Goal: Transaction & Acquisition: Purchase product/service

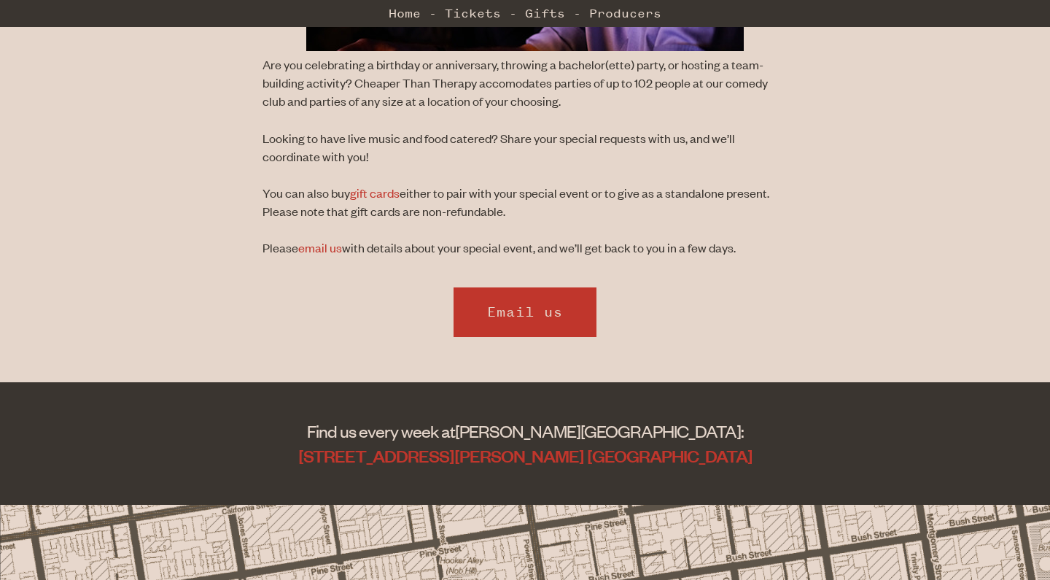
scroll to position [564, 0]
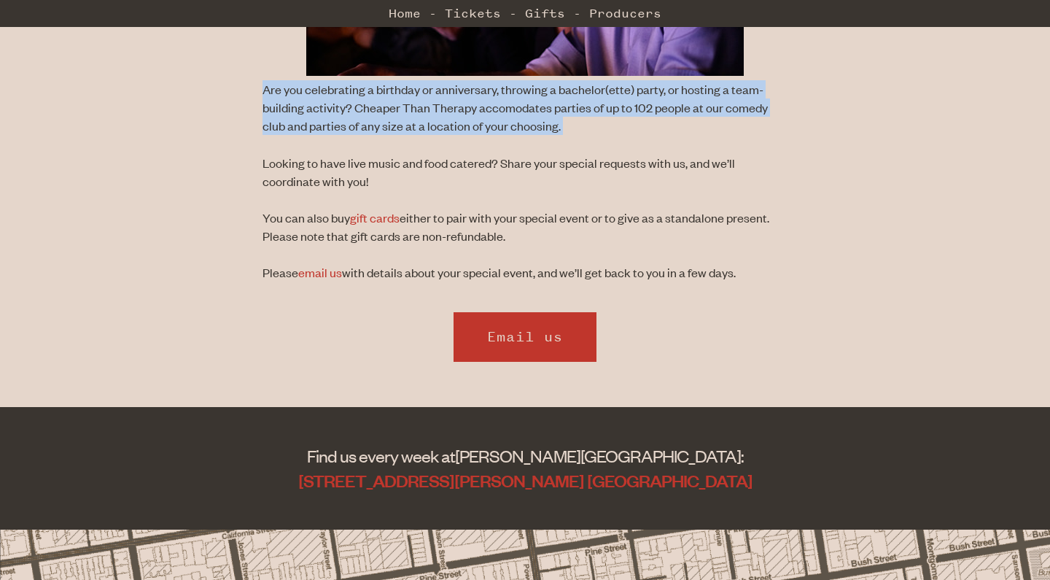
drag, startPoint x: 256, startPoint y: 87, endPoint x: 249, endPoint y: 166, distance: 79.0
click at [249, 166] on div "Are you celebrating a birthday or anniversary, throwing a bachelor(ette) party,…" at bounding box center [525, 18] width 1050 height 527
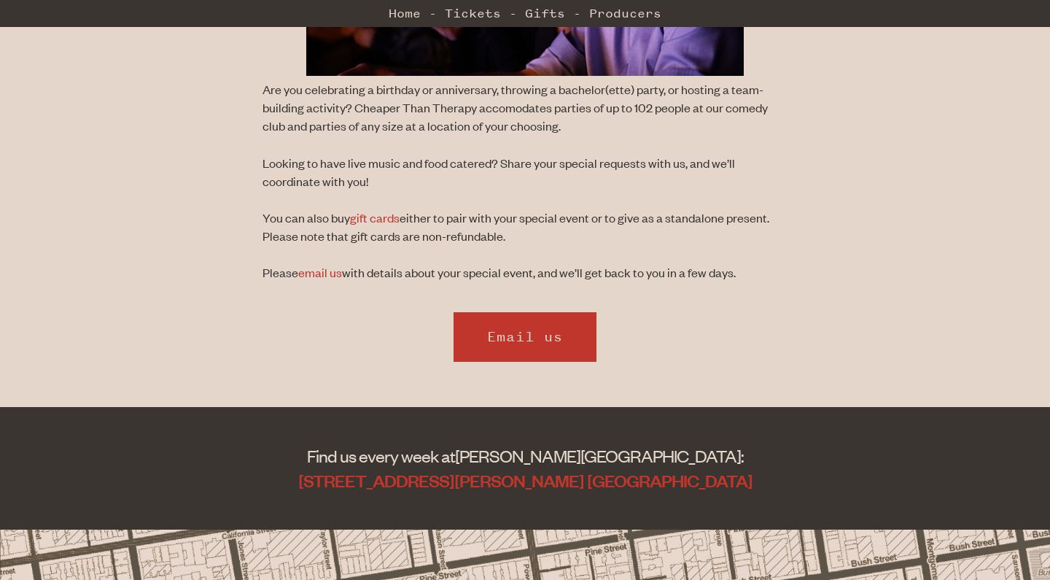
click at [249, 166] on div "Are you celebrating a birthday or anniversary, throwing a bachelor(ette) party,…" at bounding box center [525, 18] width 1050 height 527
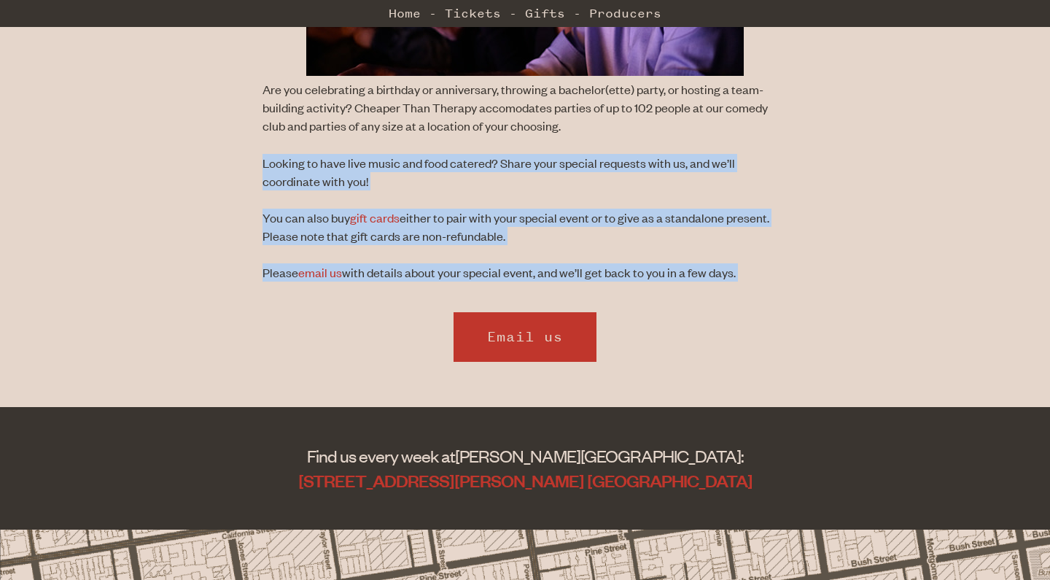
drag, startPoint x: 255, startPoint y: 168, endPoint x: 255, endPoint y: 314, distance: 145.8
click at [255, 314] on div "Buy Tickets Make your special occasion memorable with Cheaper Than Therapy. Are…" at bounding box center [525, 35] width 1050 height 745
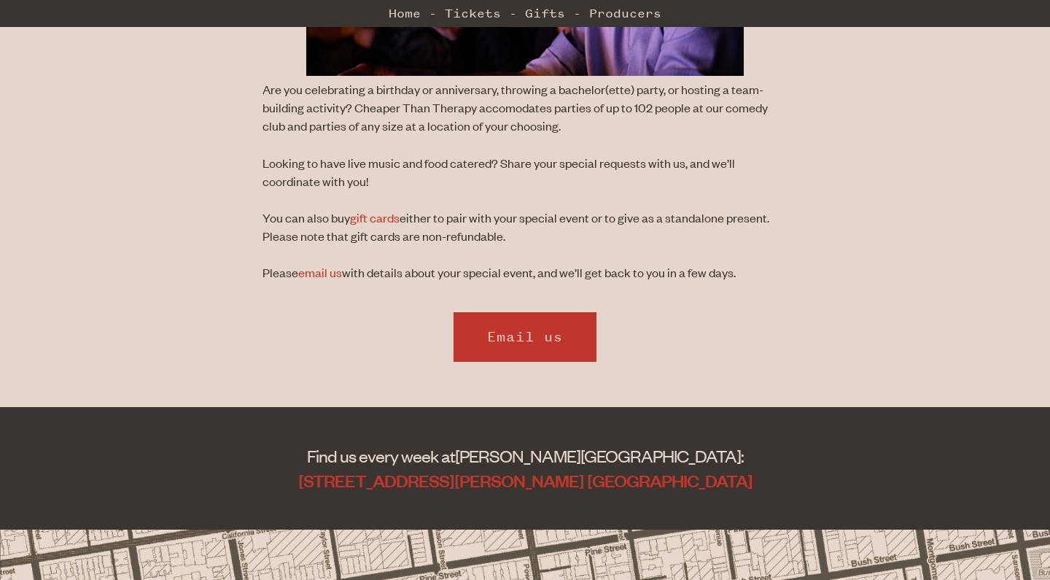
click at [255, 314] on div "Email us" at bounding box center [525, 340] width 1050 height 118
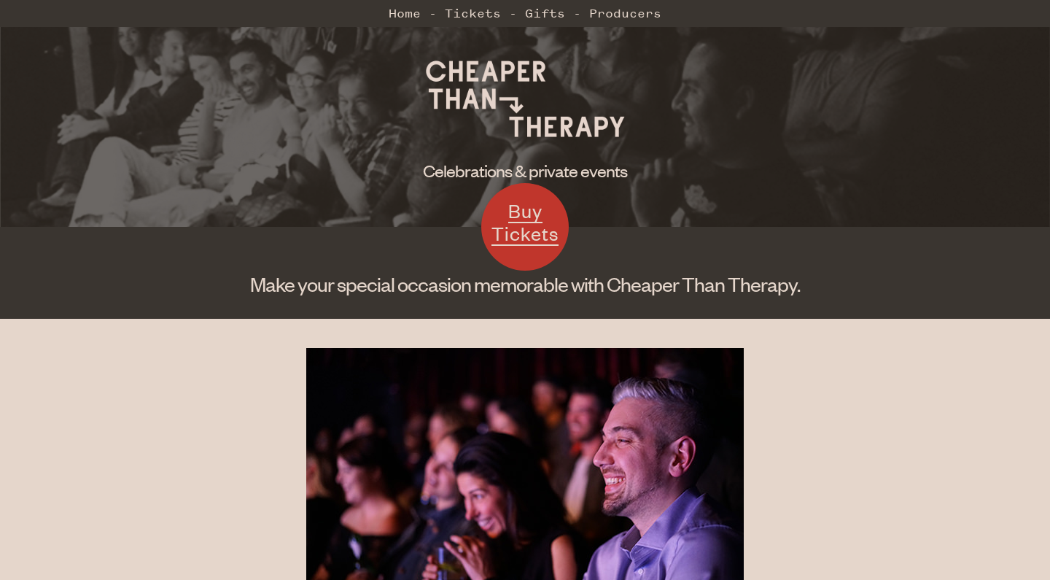
scroll to position [0, 0]
click at [414, 12] on link "Home" at bounding box center [405, 13] width 32 height 29
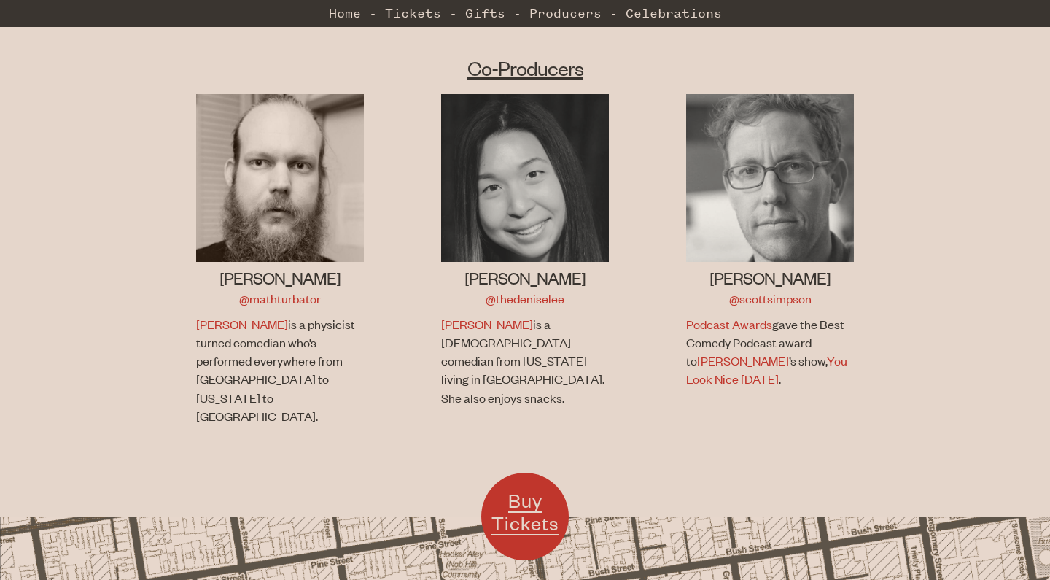
scroll to position [947, 0]
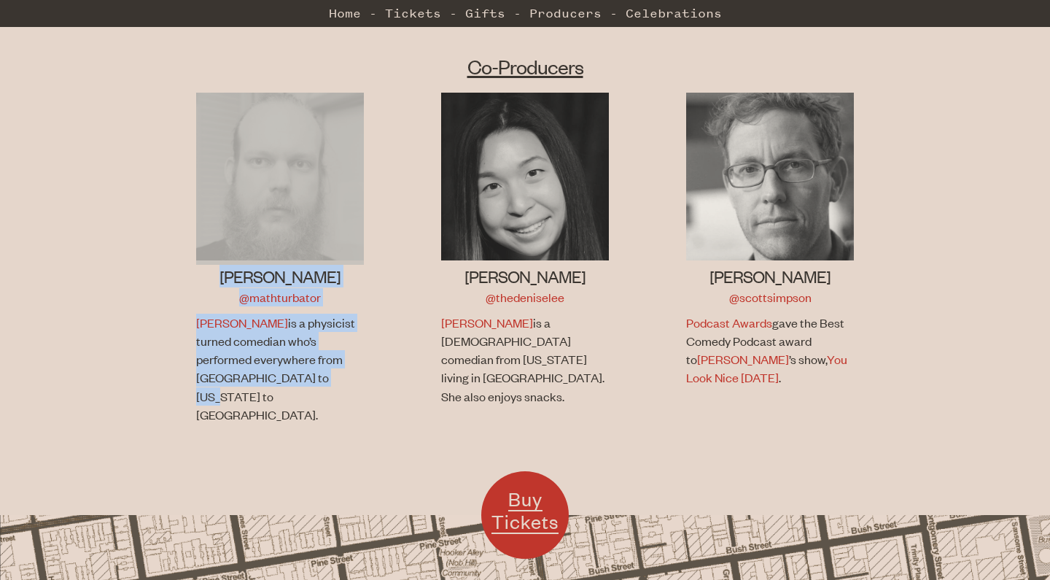
drag, startPoint x: 357, startPoint y: 399, endPoint x: 158, endPoint y: 145, distance: 322.5
click at [158, 145] on ul "[PERSON_NAME] @mathturbator [PERSON_NAME] is a physicist turned comedian who’s …" at bounding box center [525, 286] width 735 height 386
click at [158, 145] on li "[PERSON_NAME] @mathturbator [PERSON_NAME] is a physicist turned comedian who’s …" at bounding box center [280, 267] width 245 height 349
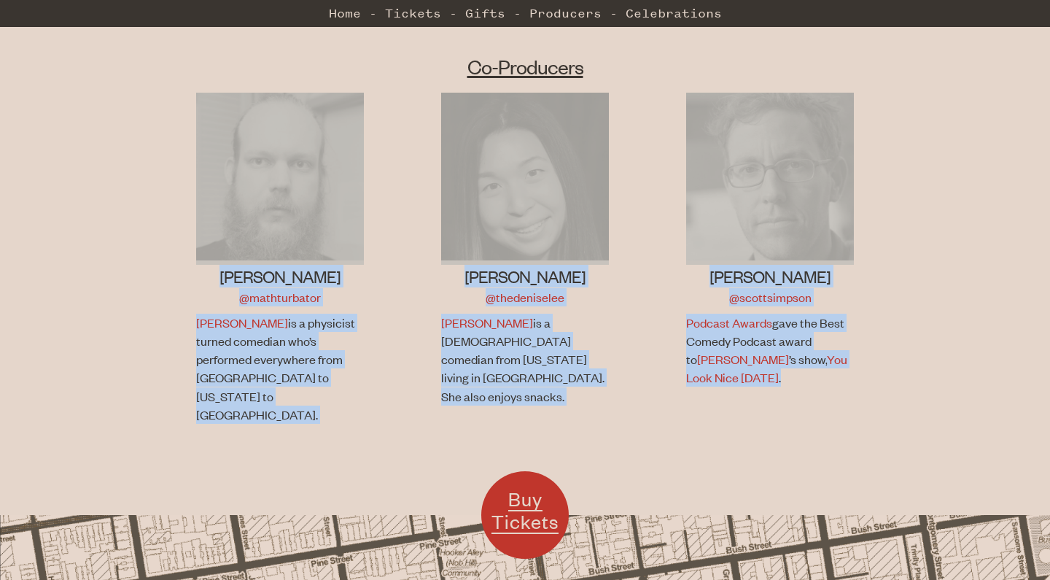
drag, startPoint x: 156, startPoint y: 156, endPoint x: 929, endPoint y: 351, distance: 797.1
click at [929, 351] on div "Co-Producers [PERSON_NAME] @mathturbator [PERSON_NAME] is a physicist turned co…" at bounding box center [525, 269] width 1050 height 491
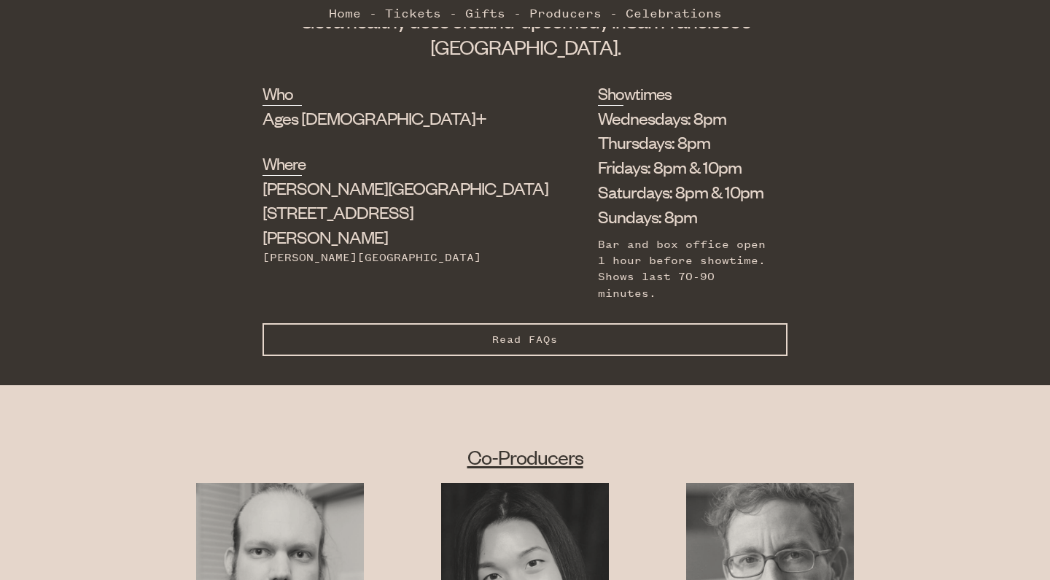
scroll to position [543, 0]
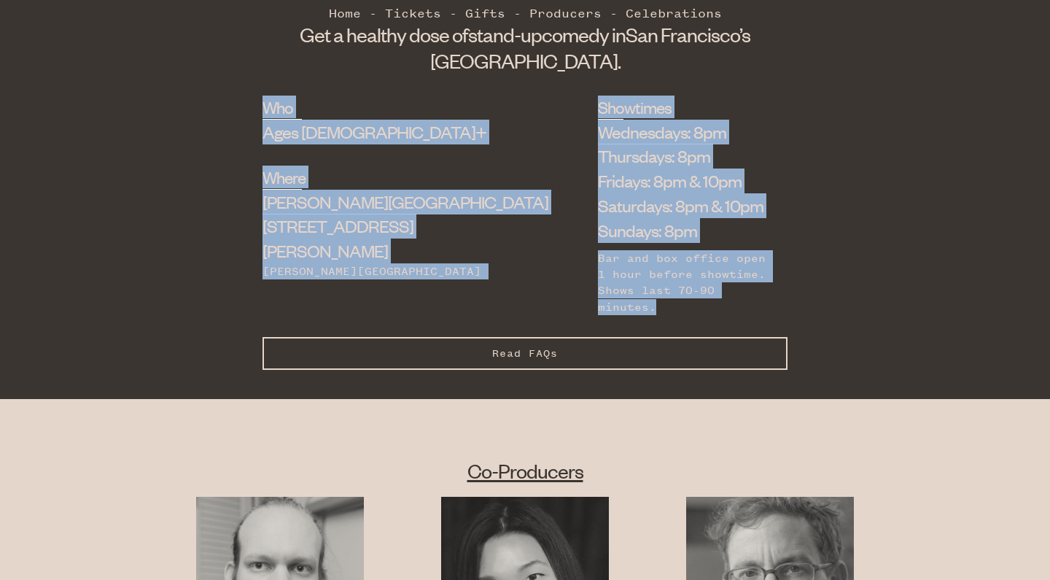
drag, startPoint x: 596, startPoint y: 305, endPoint x: 287, endPoint y: 106, distance: 367.1
click at [287, 106] on div "Who Ages [DEMOGRAPHIC_DATA]+ Where [PERSON_NAME][GEOGRAPHIC_DATA] [STREET_ADDRE…" at bounding box center [525, 216] width 525 height 241
click at [231, 114] on div "Who Ages [DEMOGRAPHIC_DATA]+ Where [PERSON_NAME][GEOGRAPHIC_DATA] [STREET_ADDRE…" at bounding box center [525, 247] width 1050 height 303
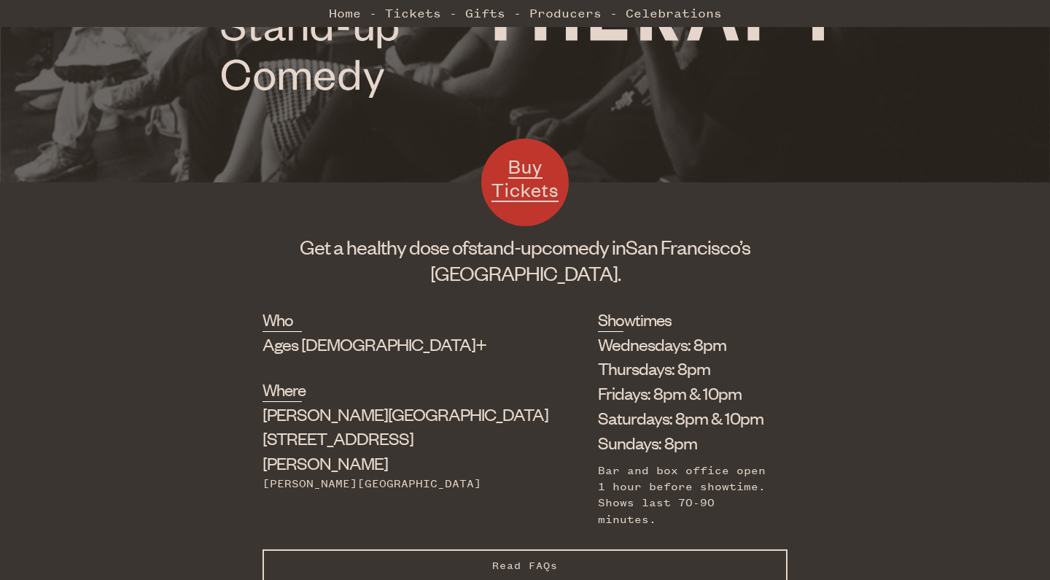
scroll to position [371, 0]
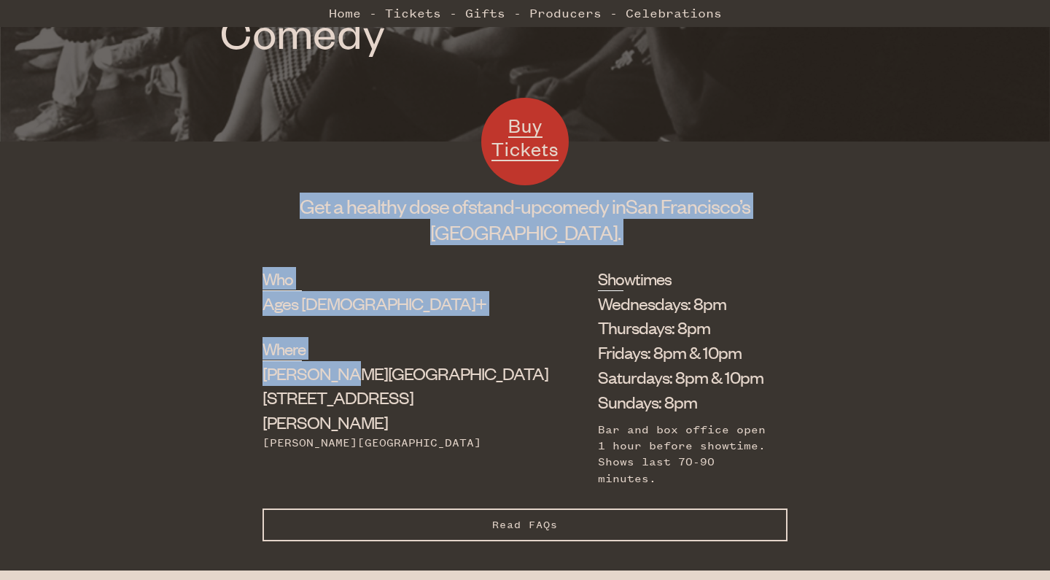
drag, startPoint x: 303, startPoint y: 206, endPoint x: 362, endPoint y: 361, distance: 165.2
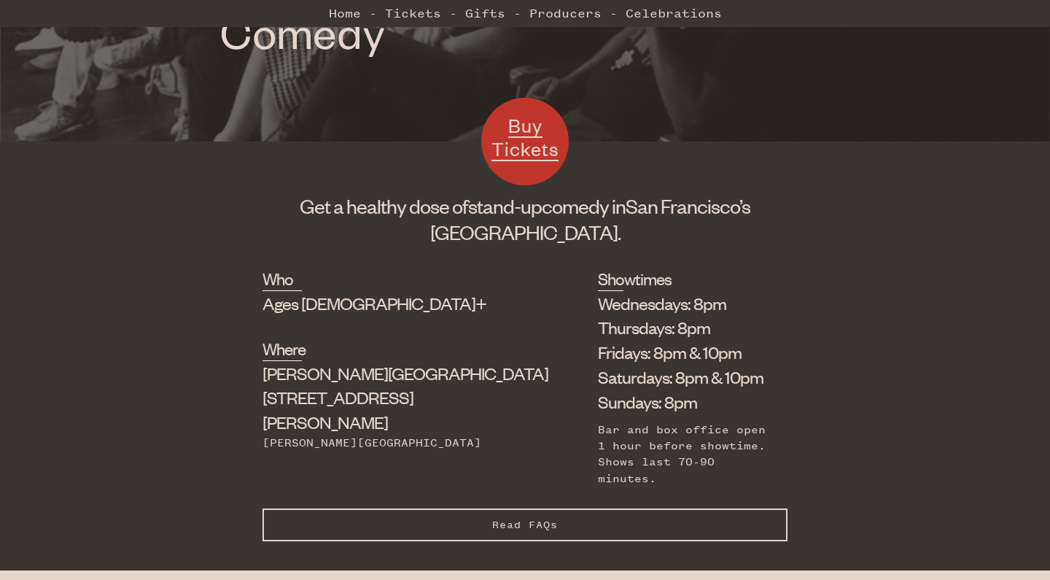
click at [397, 361] on div "Who Ages [DEMOGRAPHIC_DATA]+ Where [PERSON_NAME][GEOGRAPHIC_DATA] [STREET_ADDRE…" at bounding box center [525, 387] width 525 height 241
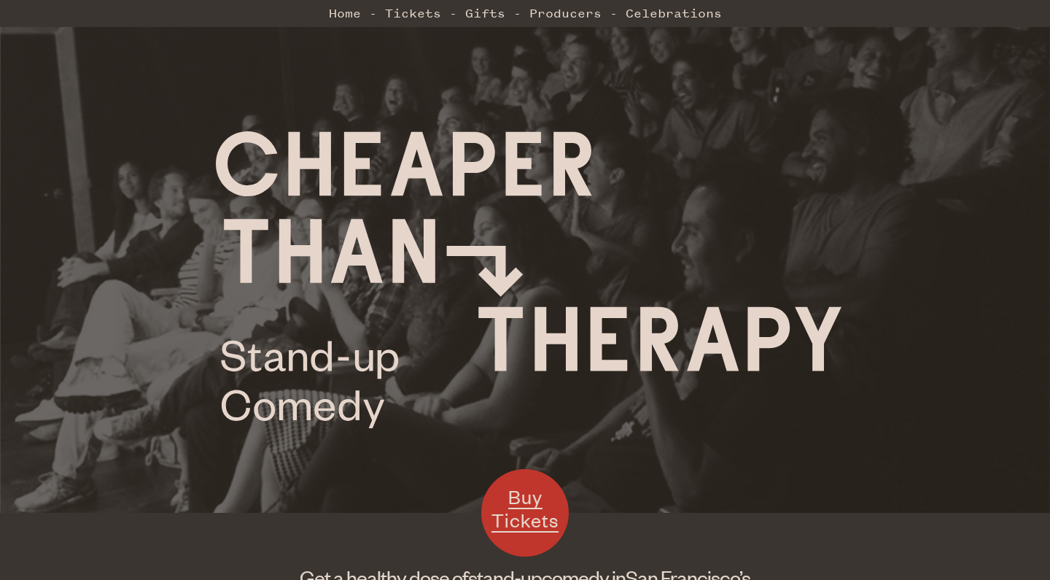
scroll to position [0, 0]
